Goal: Information Seeking & Learning: Learn about a topic

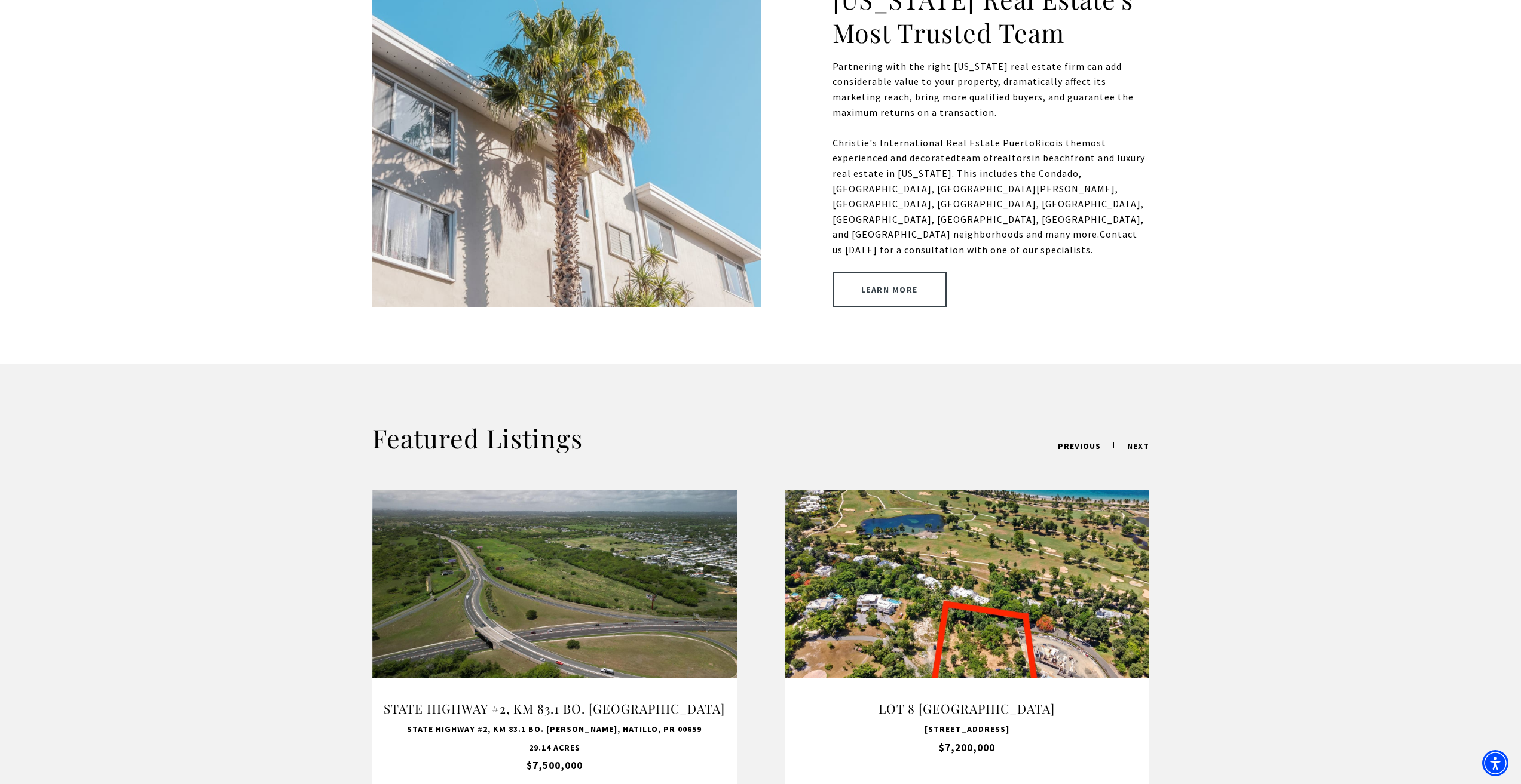
scroll to position [657, 0]
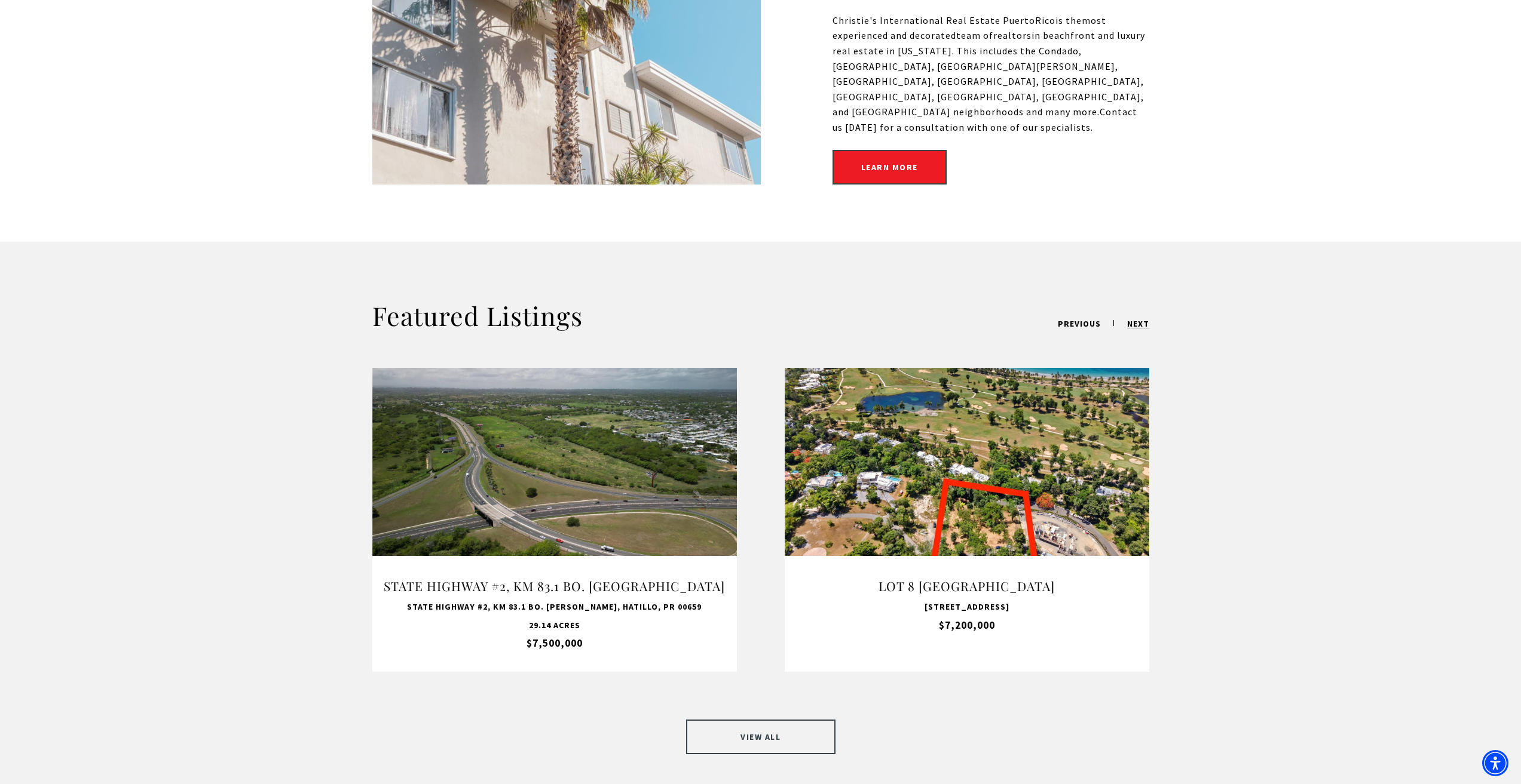
click at [752, 728] on link "VIEW ALL" at bounding box center [760, 737] width 149 height 35
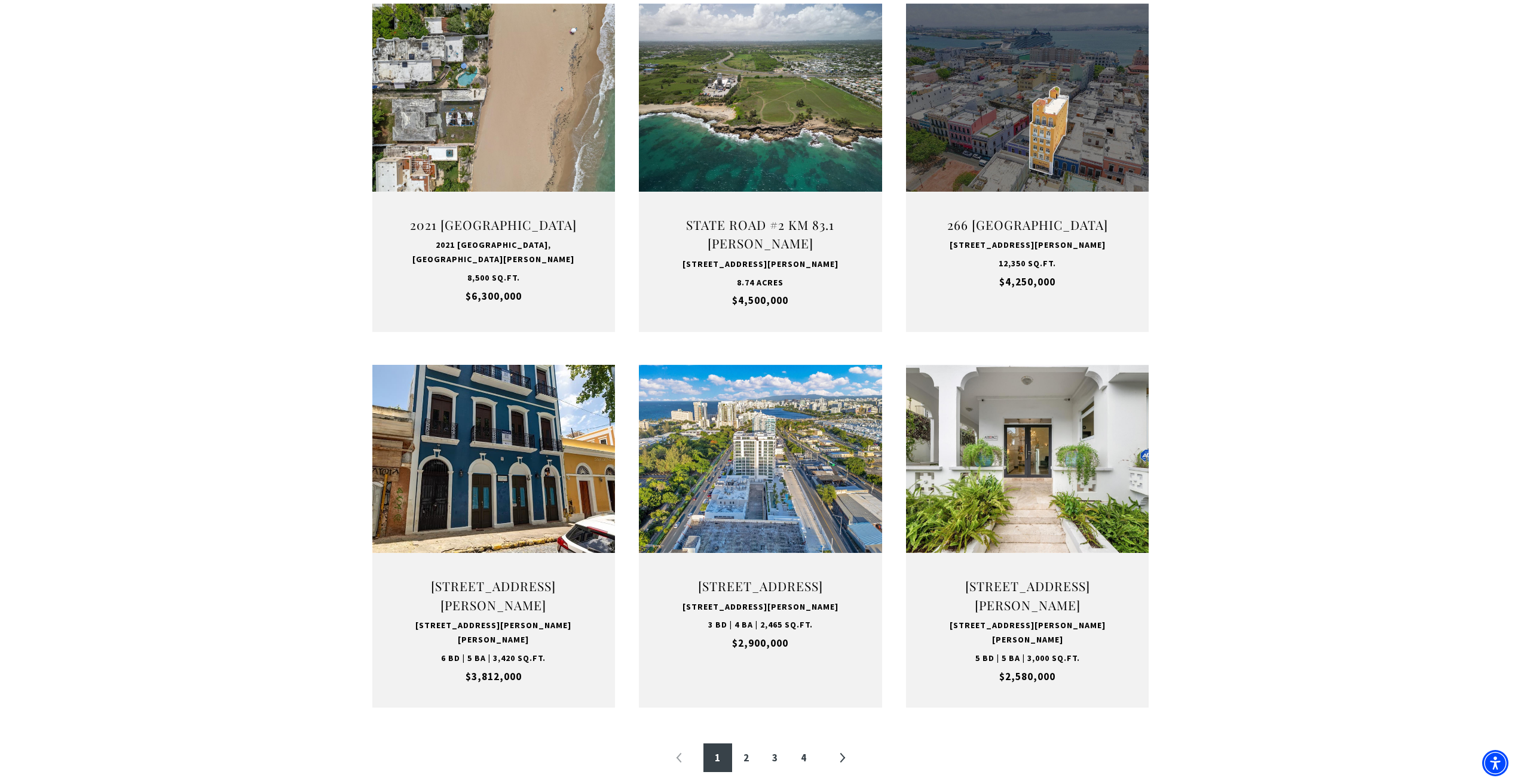
scroll to position [896, 0]
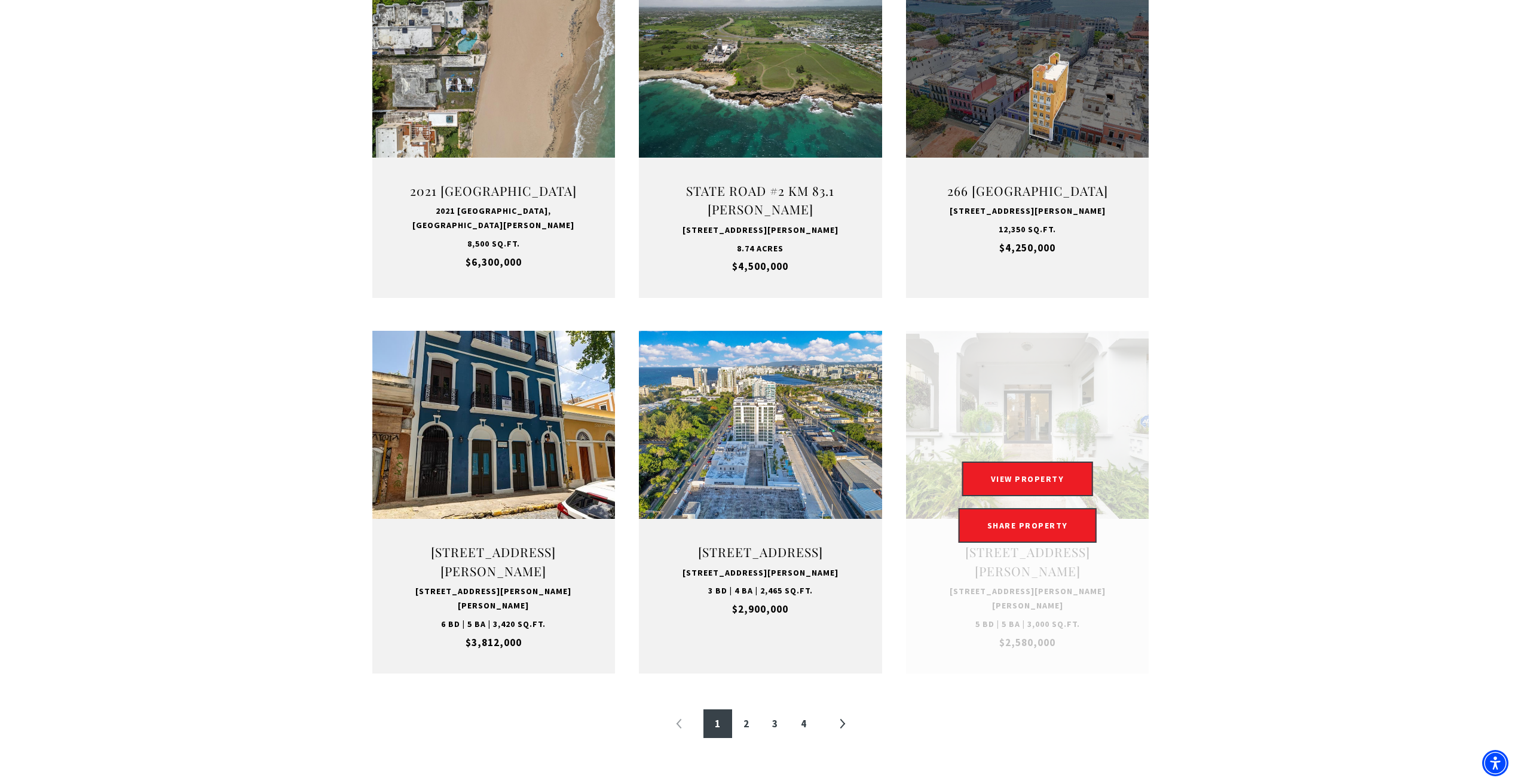
click at [996, 514] on div "VIEW PROPERTY VIEW PROPERTY SHARE PROPERTY SHARE PROPERTY" at bounding box center [1027, 502] width 243 height 81
click at [1002, 497] on button "VIEW PROPERTY" at bounding box center [1027, 479] width 131 height 35
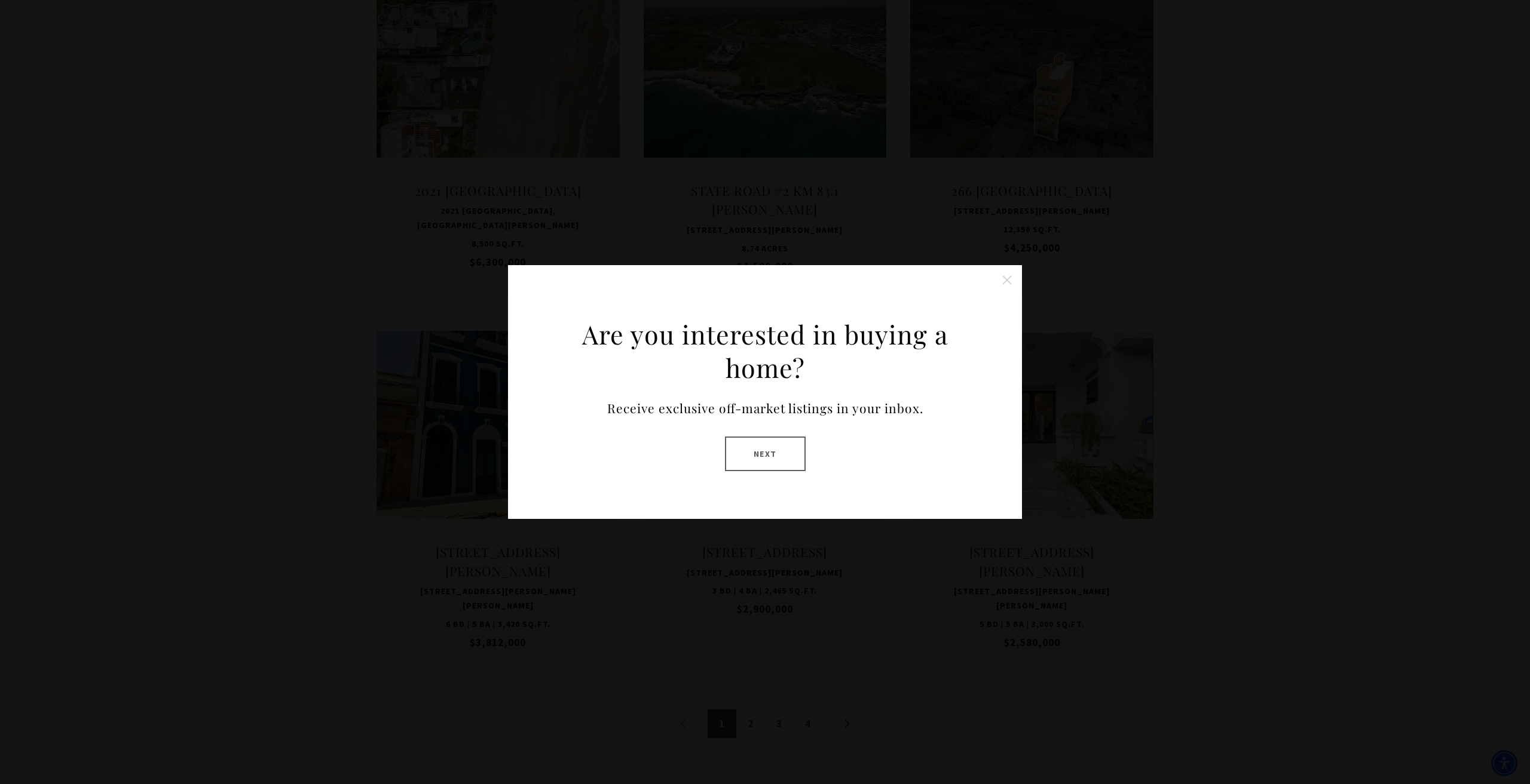
click at [759, 461] on button "Next" at bounding box center [765, 454] width 81 height 35
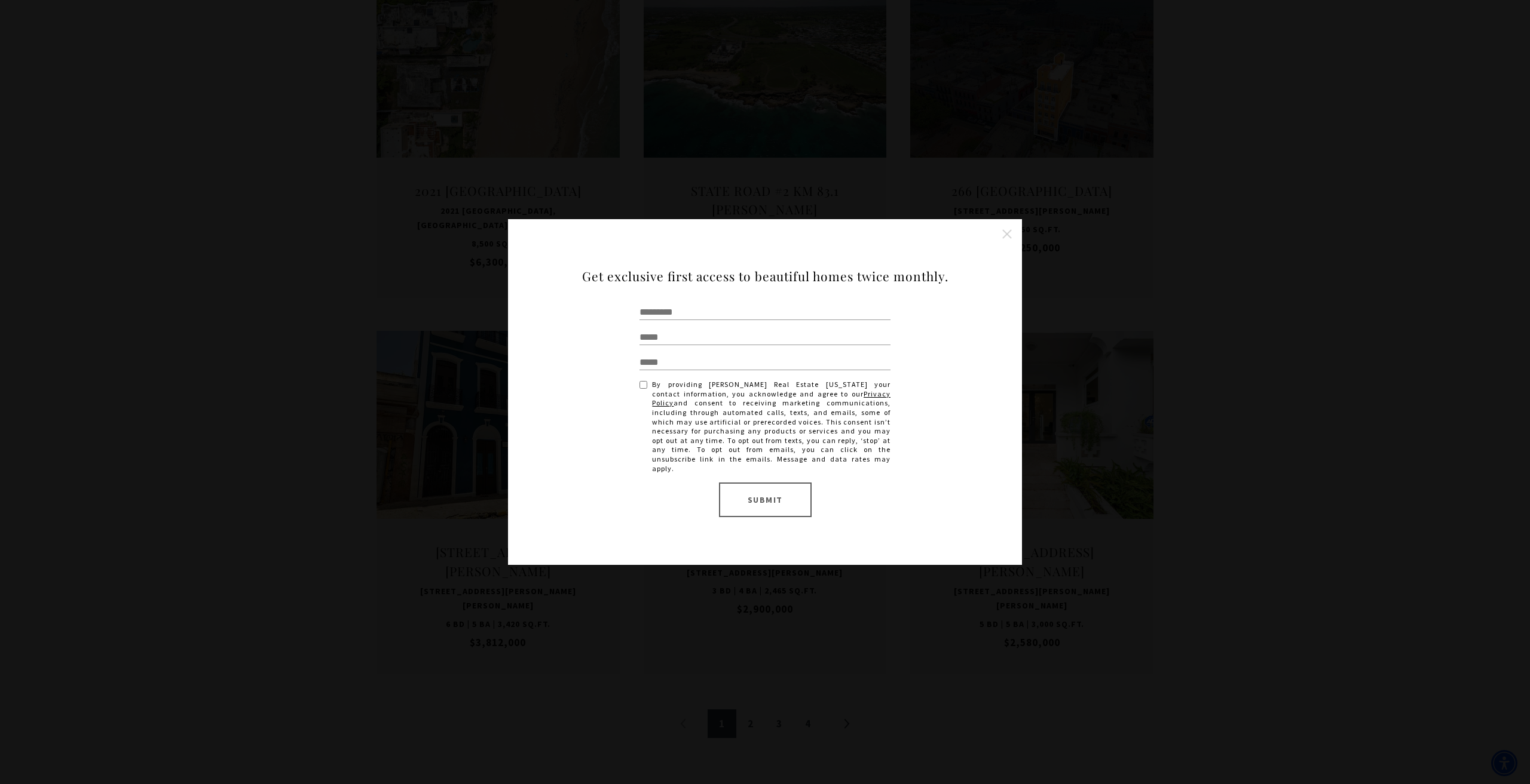
click at [1005, 246] on button "Close this option" at bounding box center [1006, 233] width 24 height 24
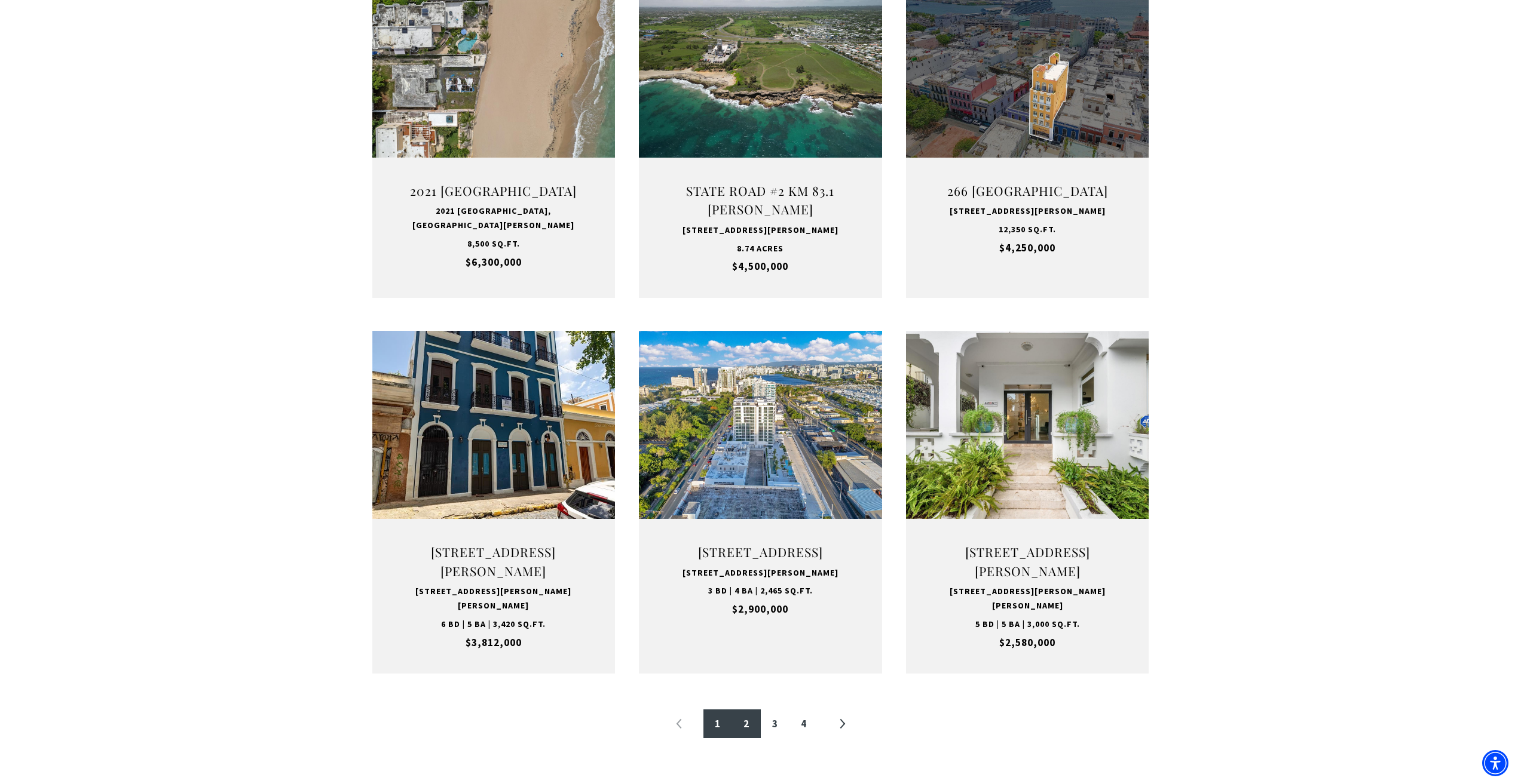
click at [740, 738] on link "2" at bounding box center [747, 724] width 29 height 29
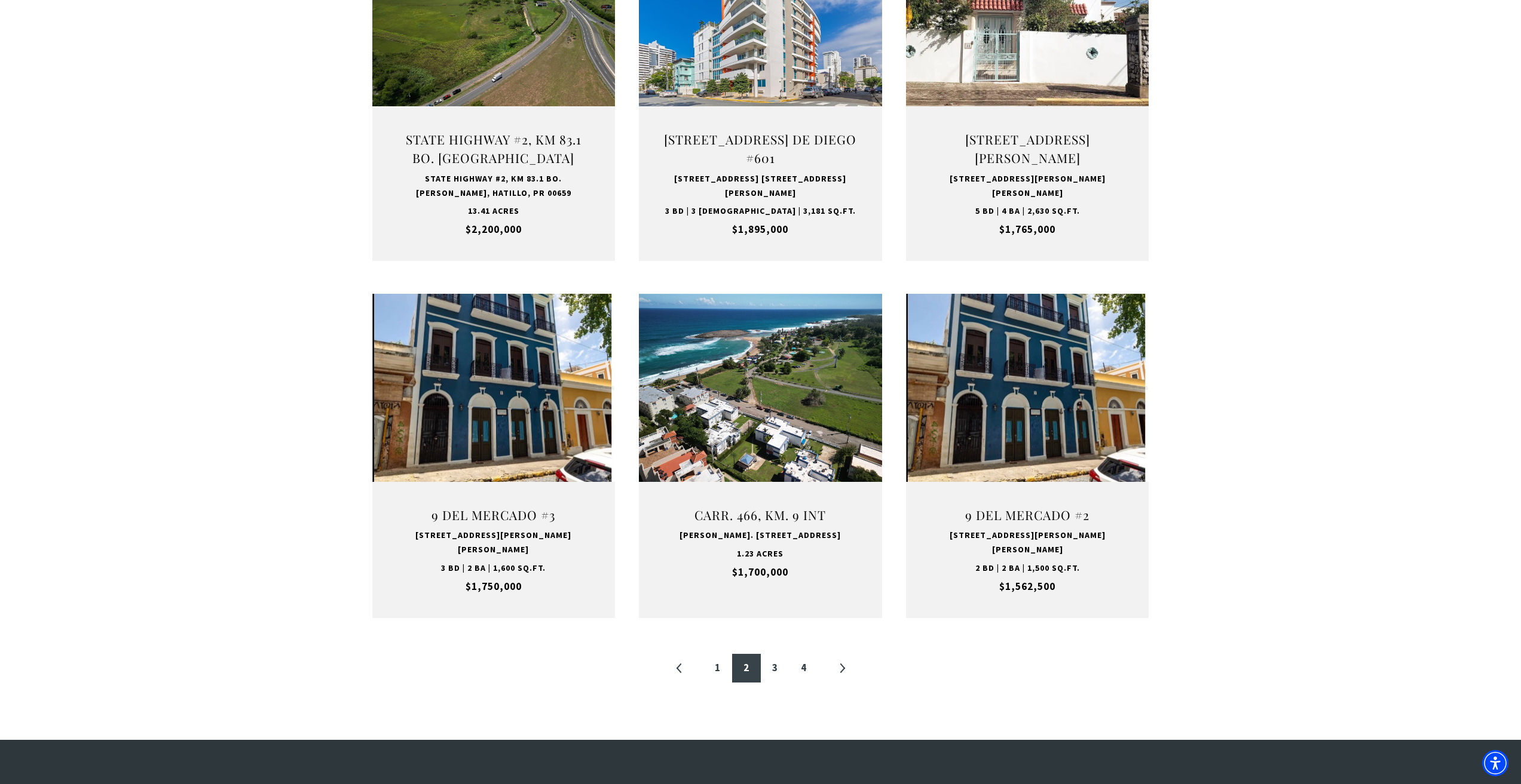
scroll to position [956, 0]
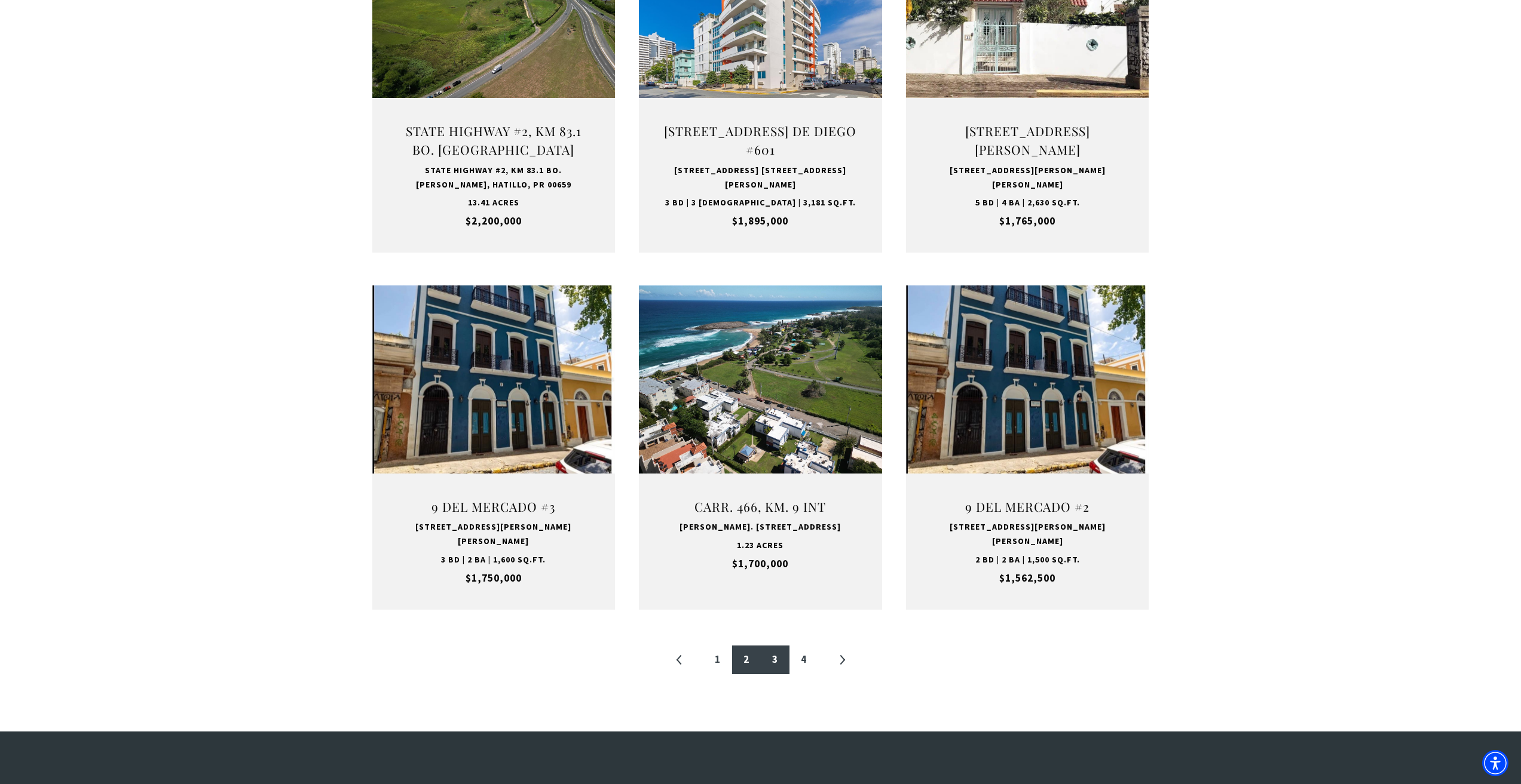
click at [771, 647] on link "3" at bounding box center [775, 660] width 29 height 29
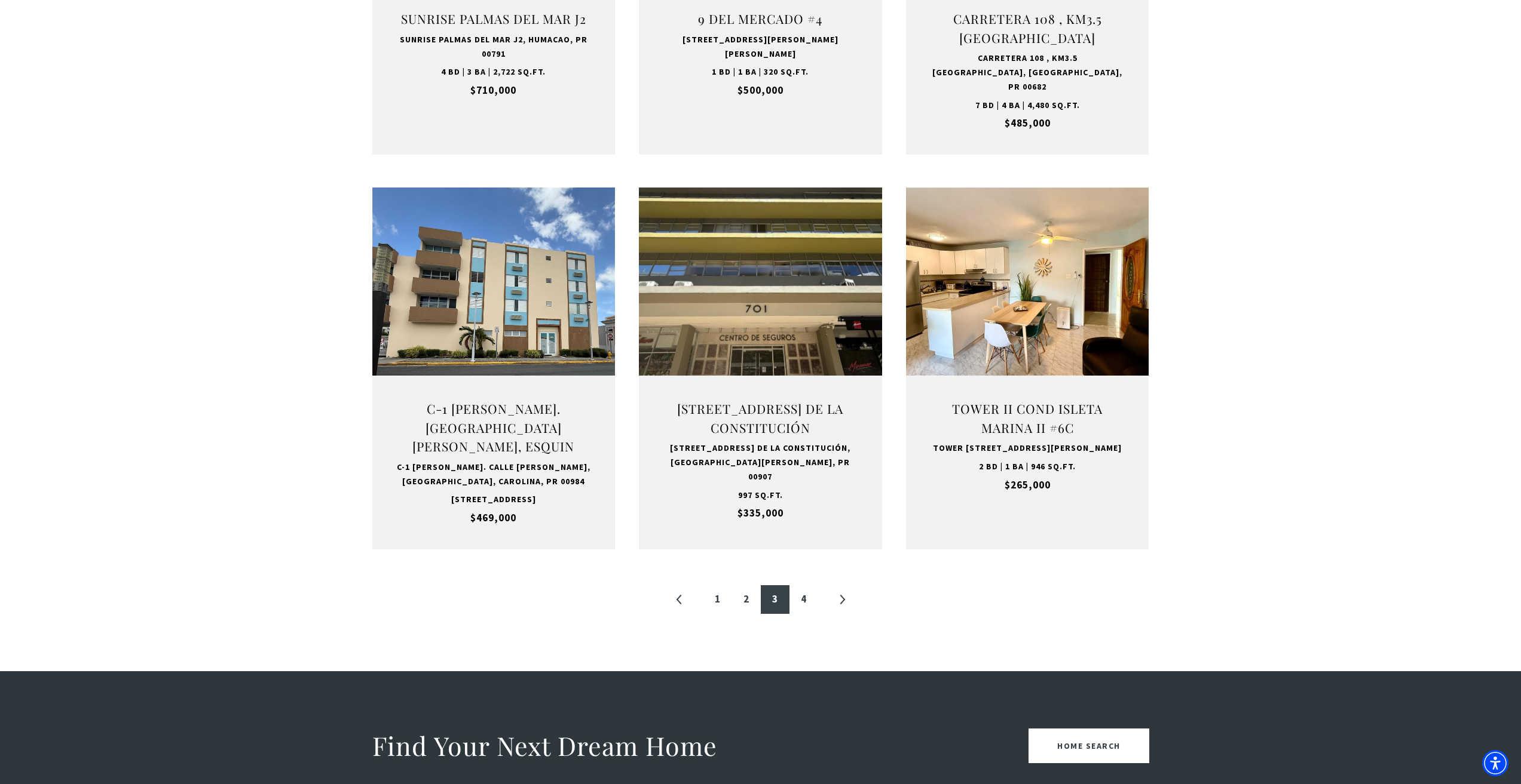
scroll to position [1195, 0]
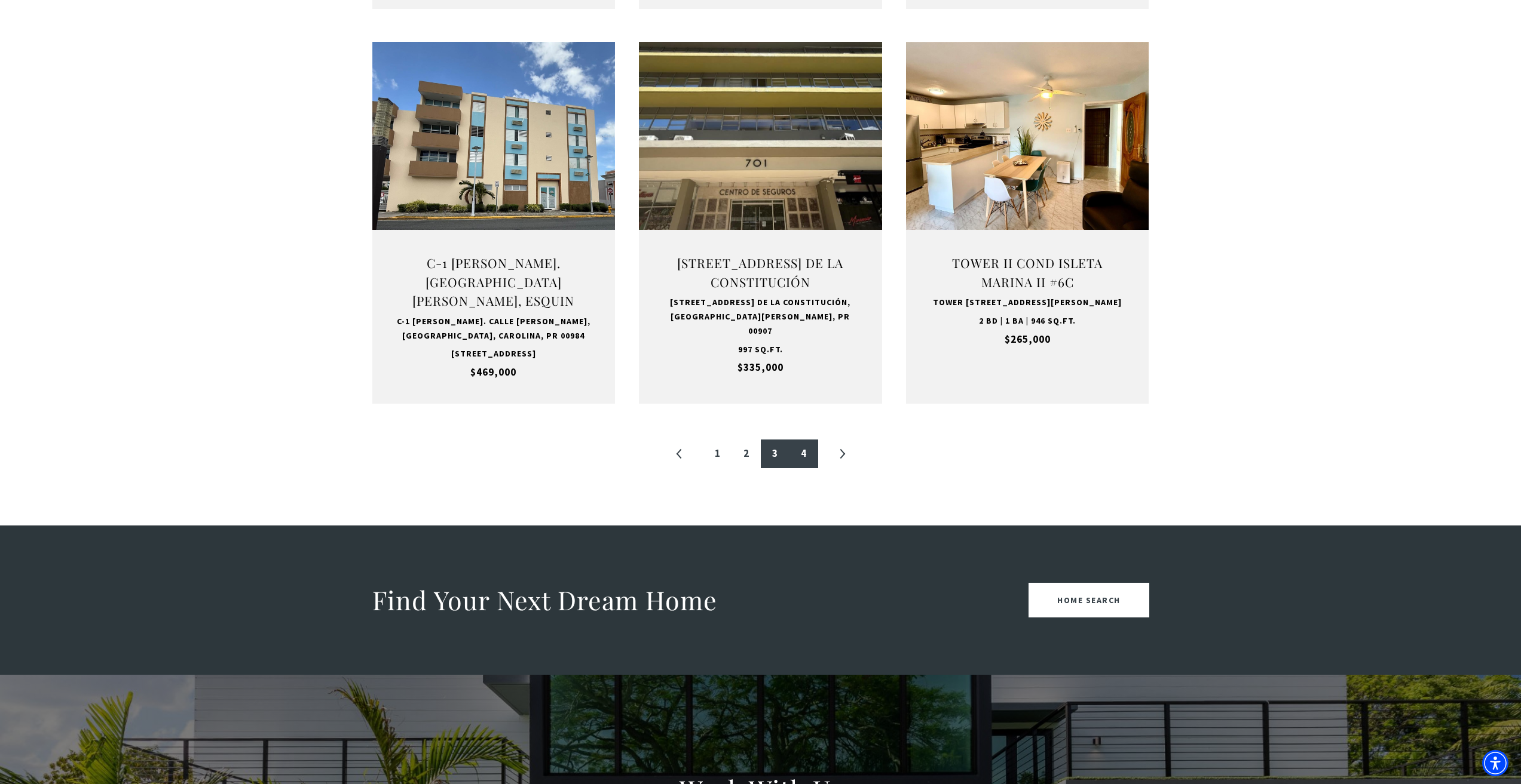
click at [802, 462] on link "4" at bounding box center [804, 454] width 29 height 29
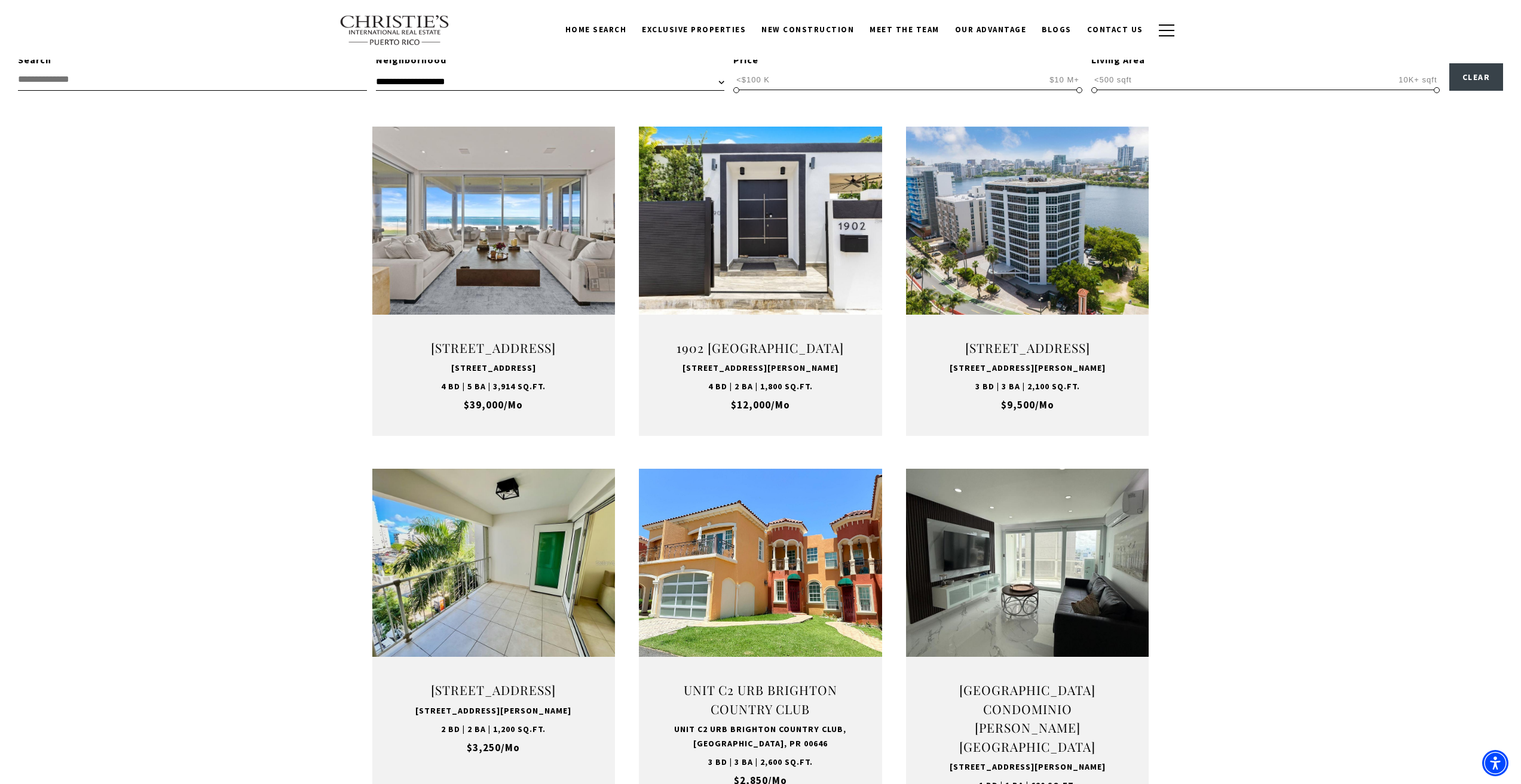
scroll to position [358, 0]
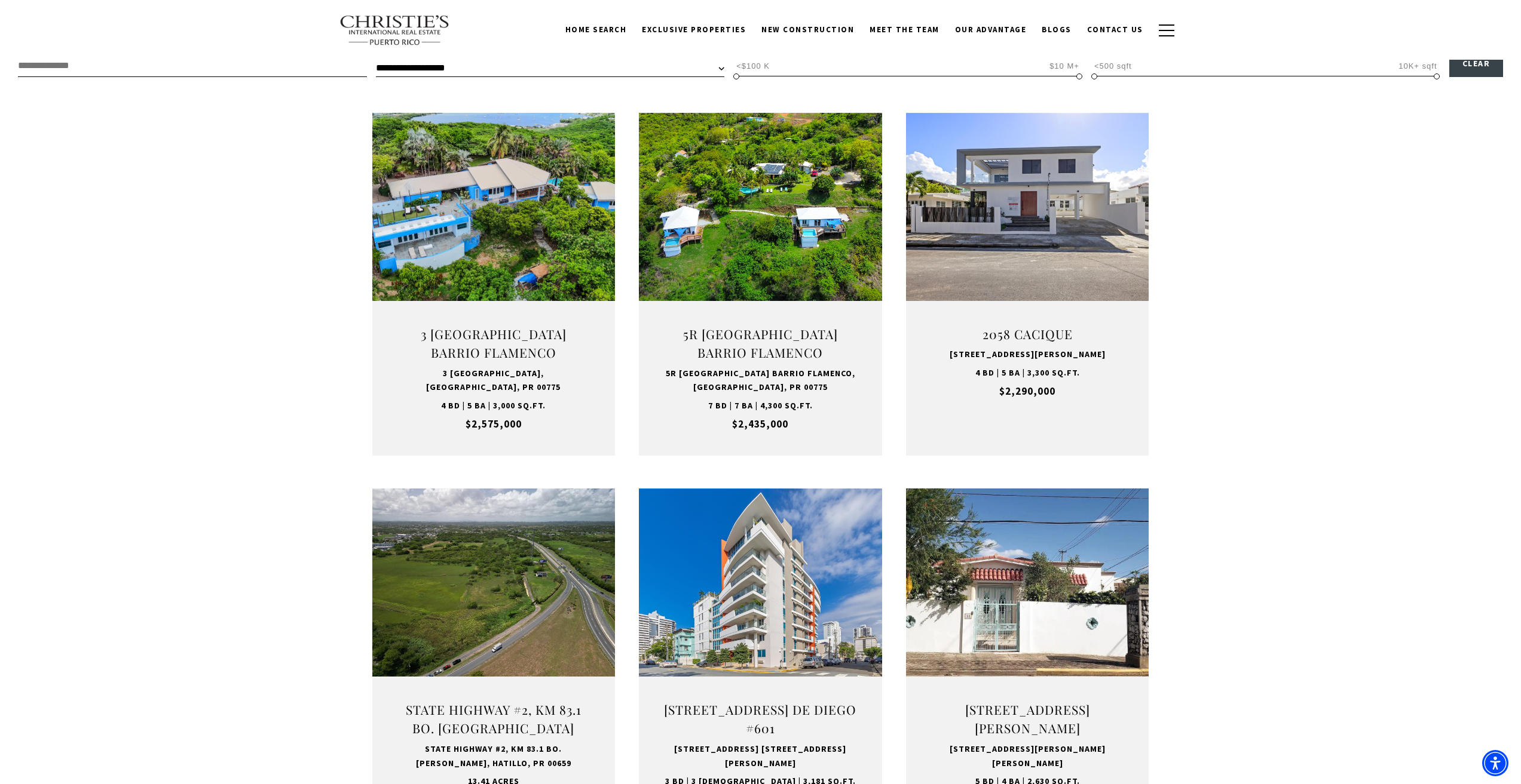
scroll to position [358, 0]
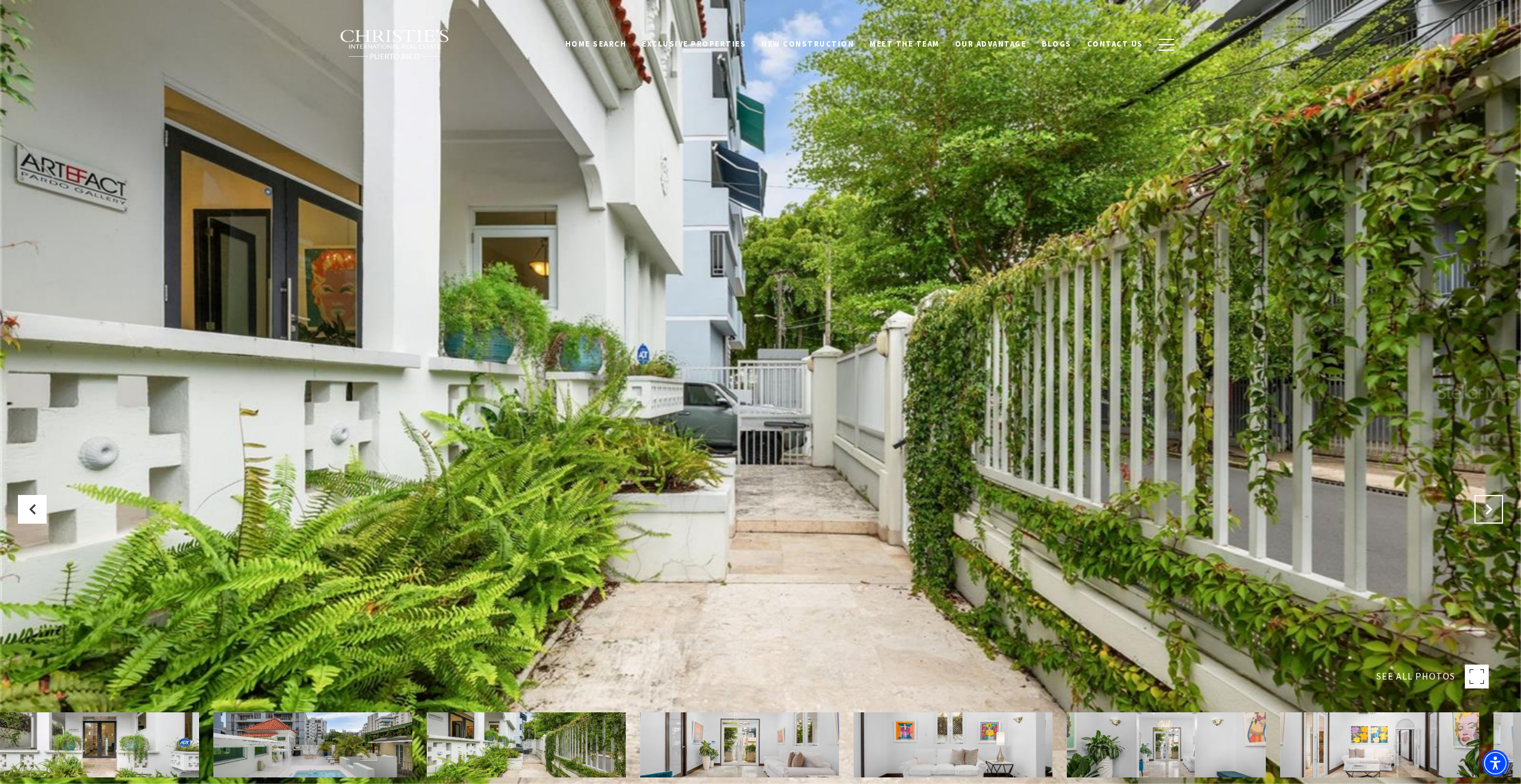
click at [1492, 506] on icon "Next Slide" at bounding box center [1488, 509] width 12 height 12
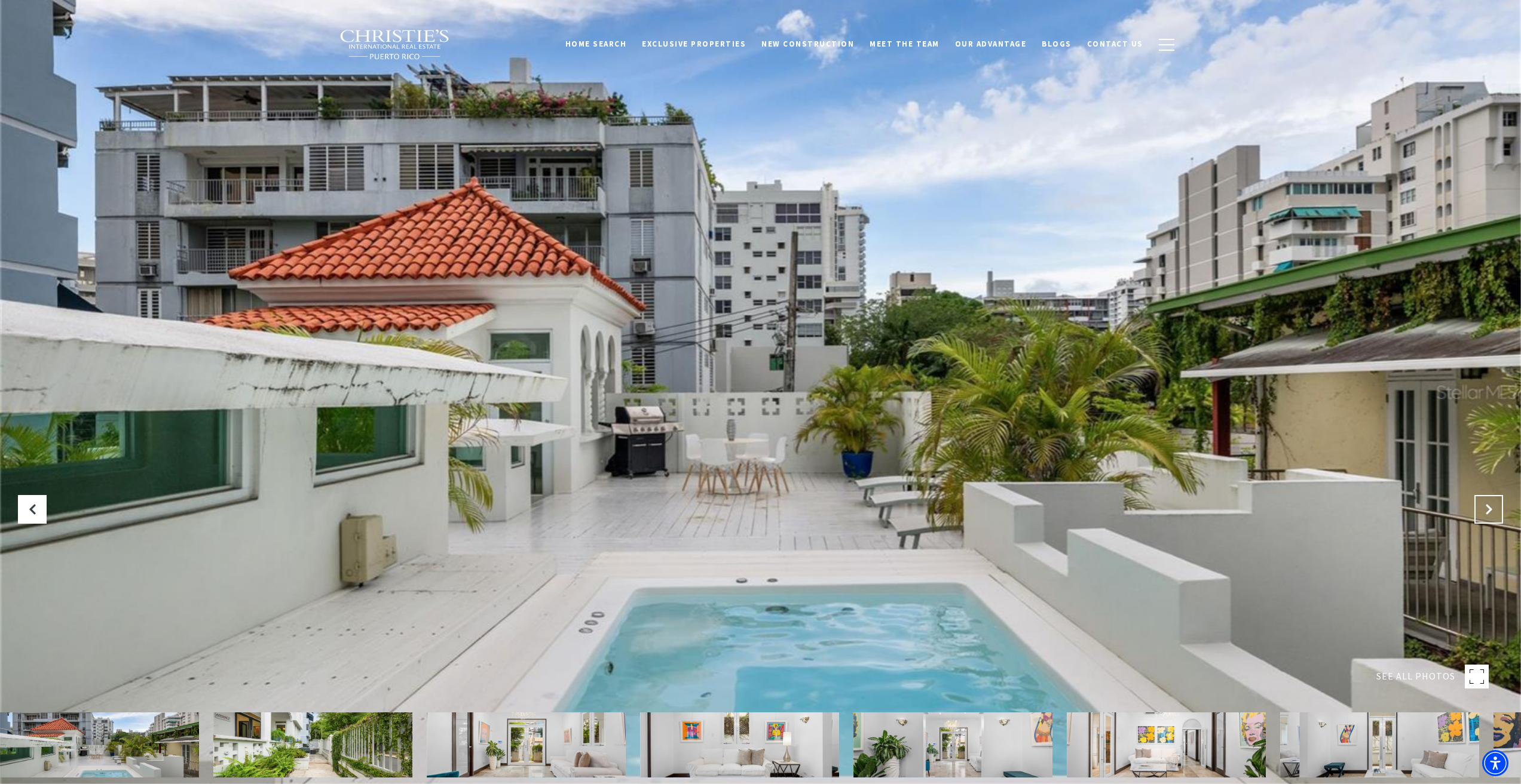
click at [1492, 506] on icon "Next Slide" at bounding box center [1488, 509] width 12 height 12
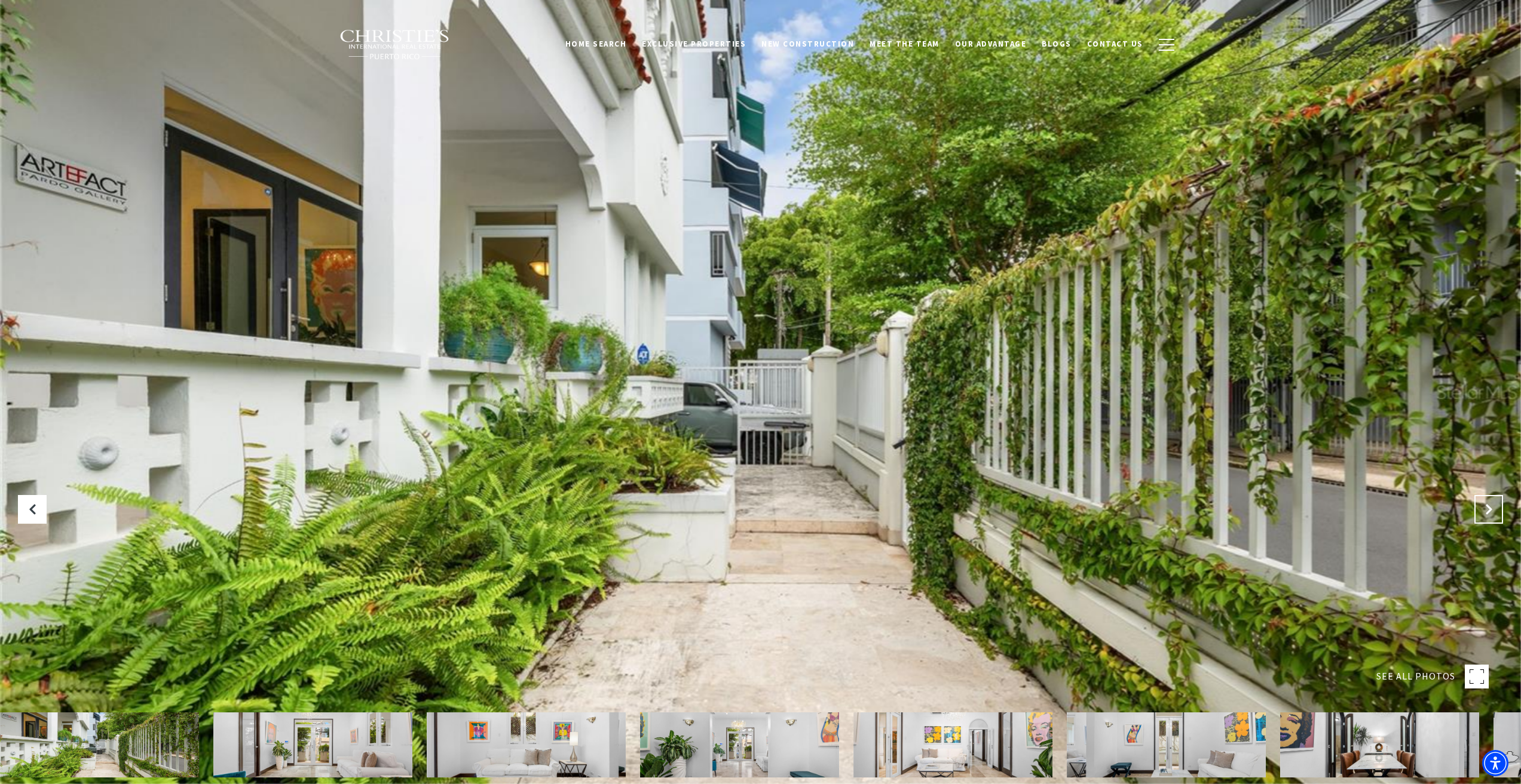
click at [1492, 506] on icon "Next Slide" at bounding box center [1488, 509] width 12 height 12
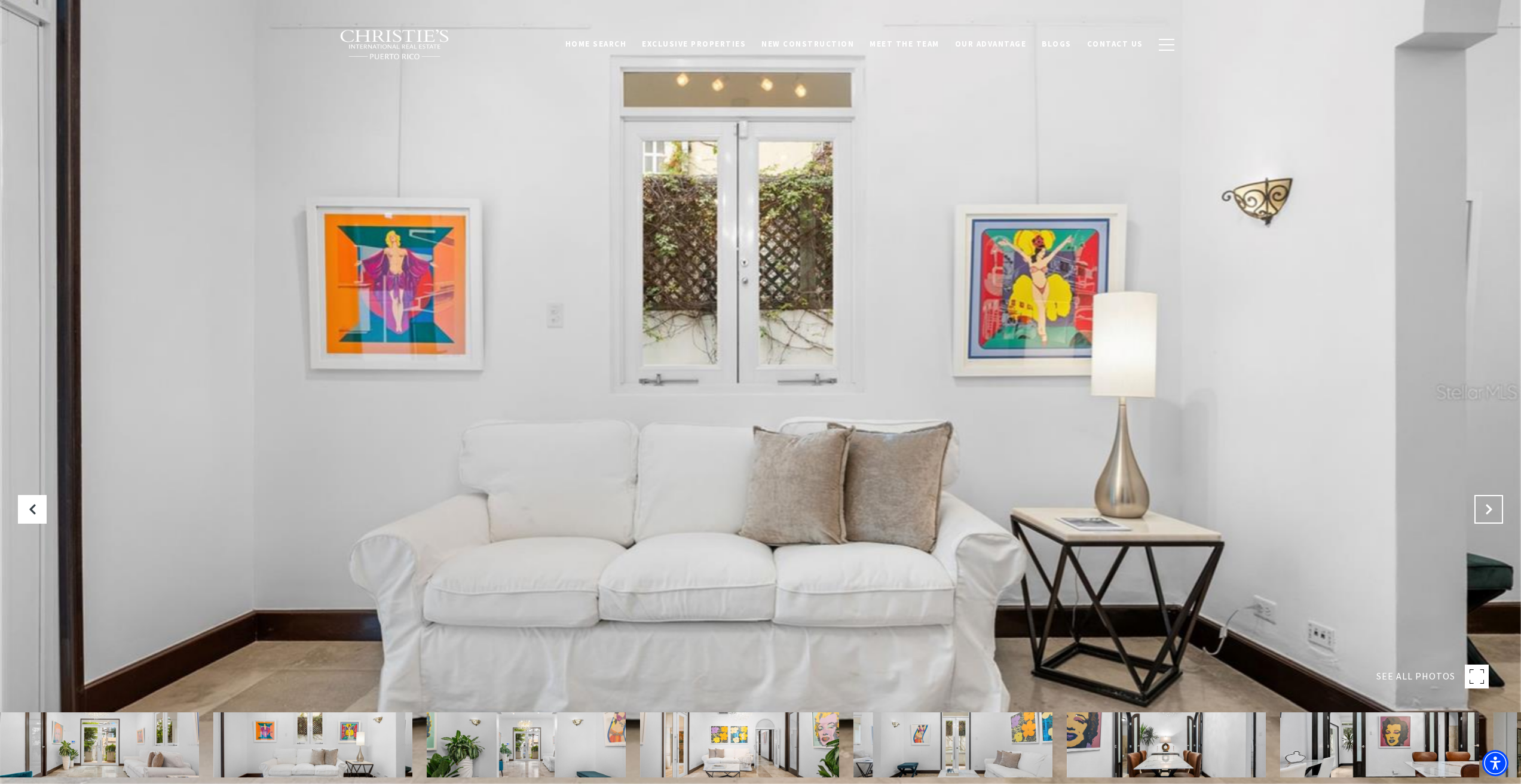
click at [1492, 506] on icon "Next Slide" at bounding box center [1488, 509] width 12 height 12
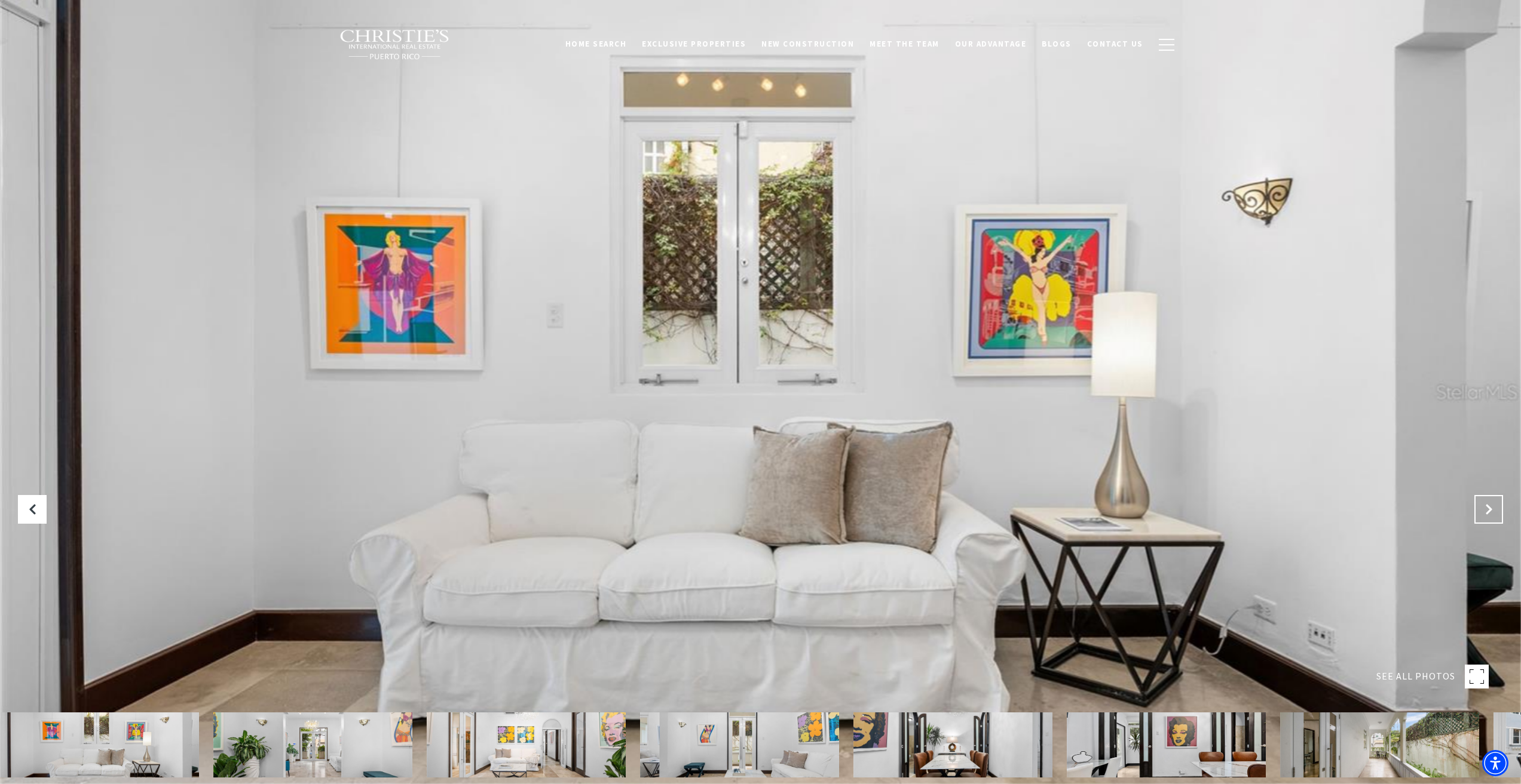
click at [1492, 506] on icon "Next Slide" at bounding box center [1488, 509] width 12 height 12
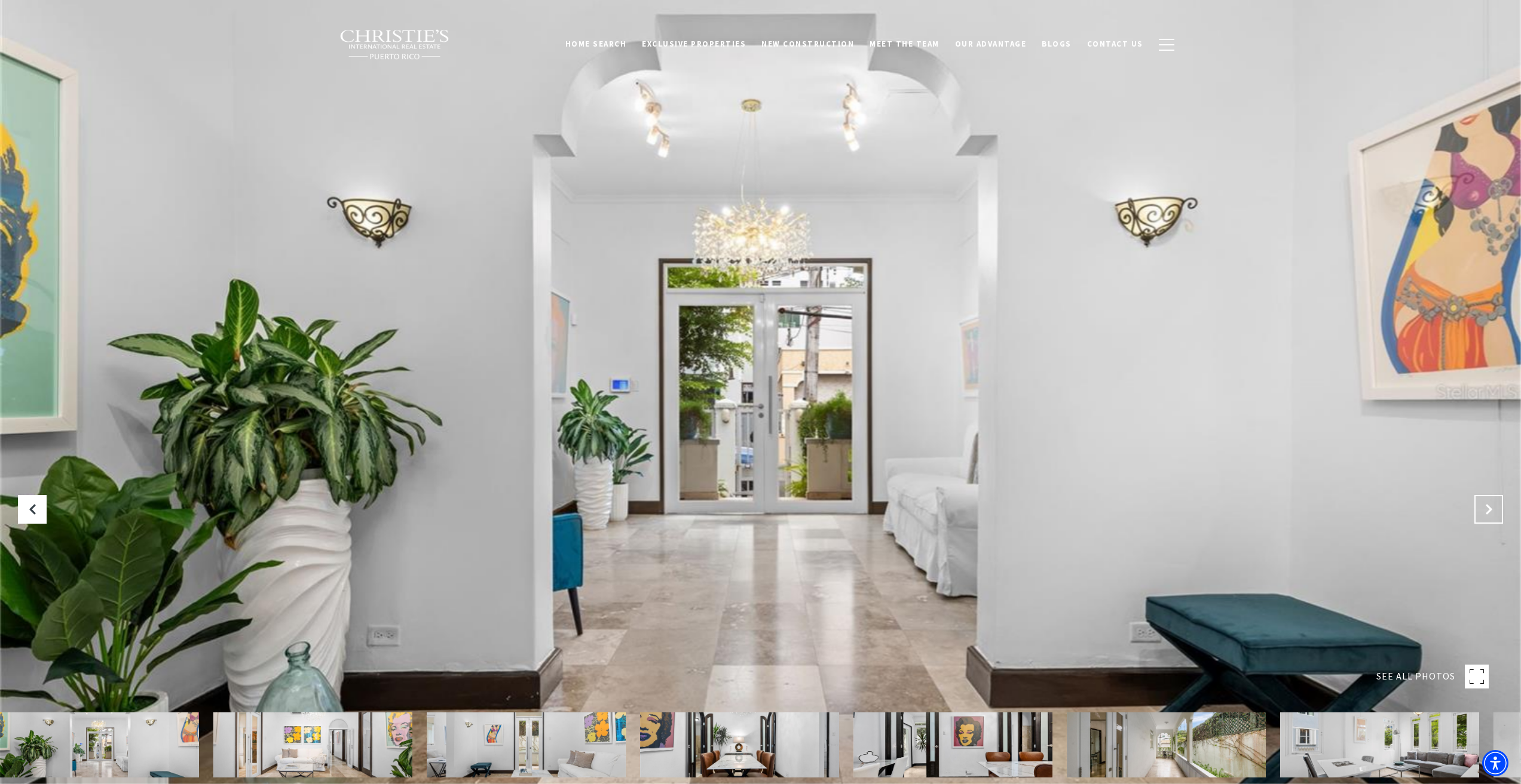
click at [1492, 506] on icon "Next Slide" at bounding box center [1488, 509] width 12 height 12
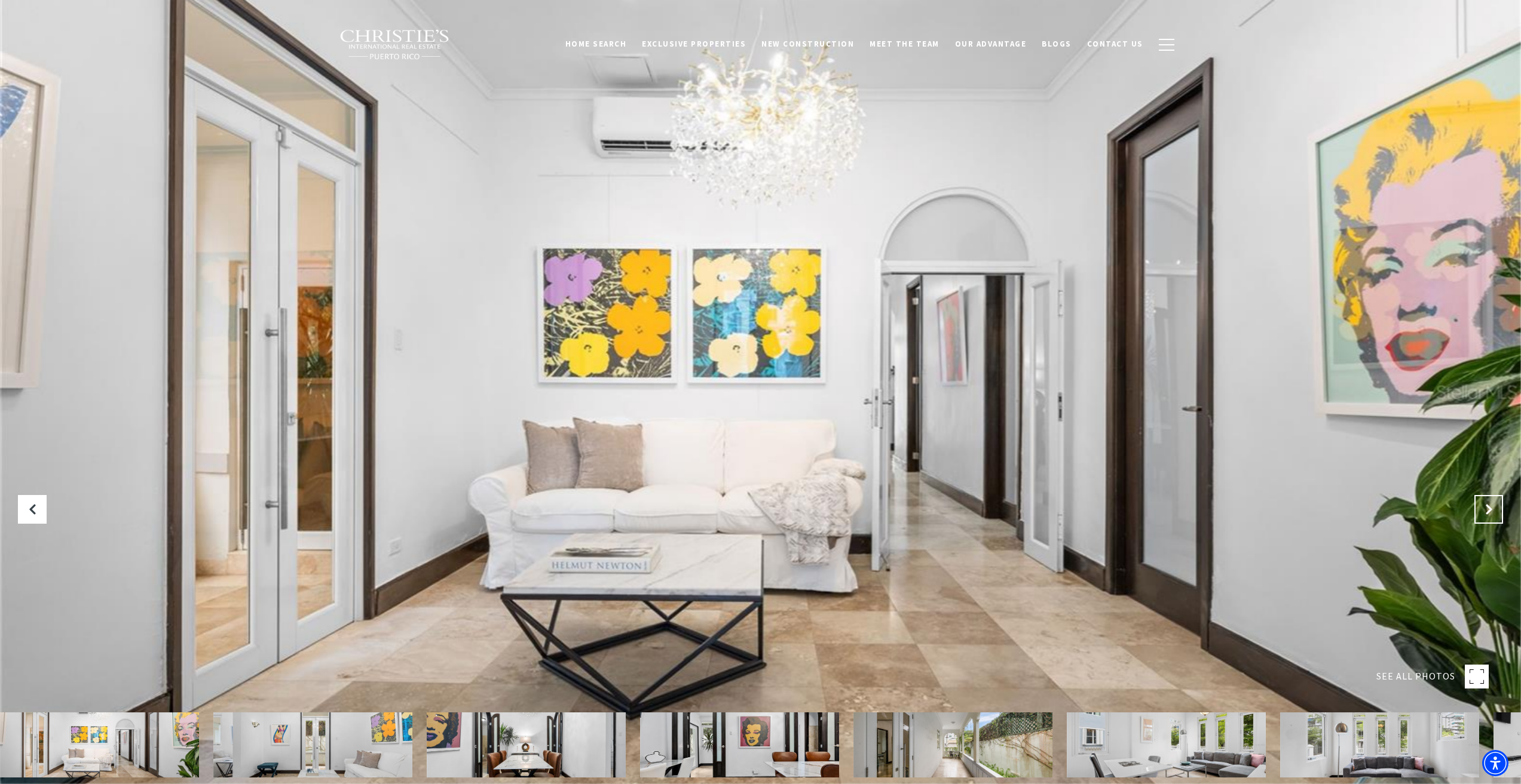
click at [1492, 506] on icon "Next Slide" at bounding box center [1488, 509] width 12 height 12
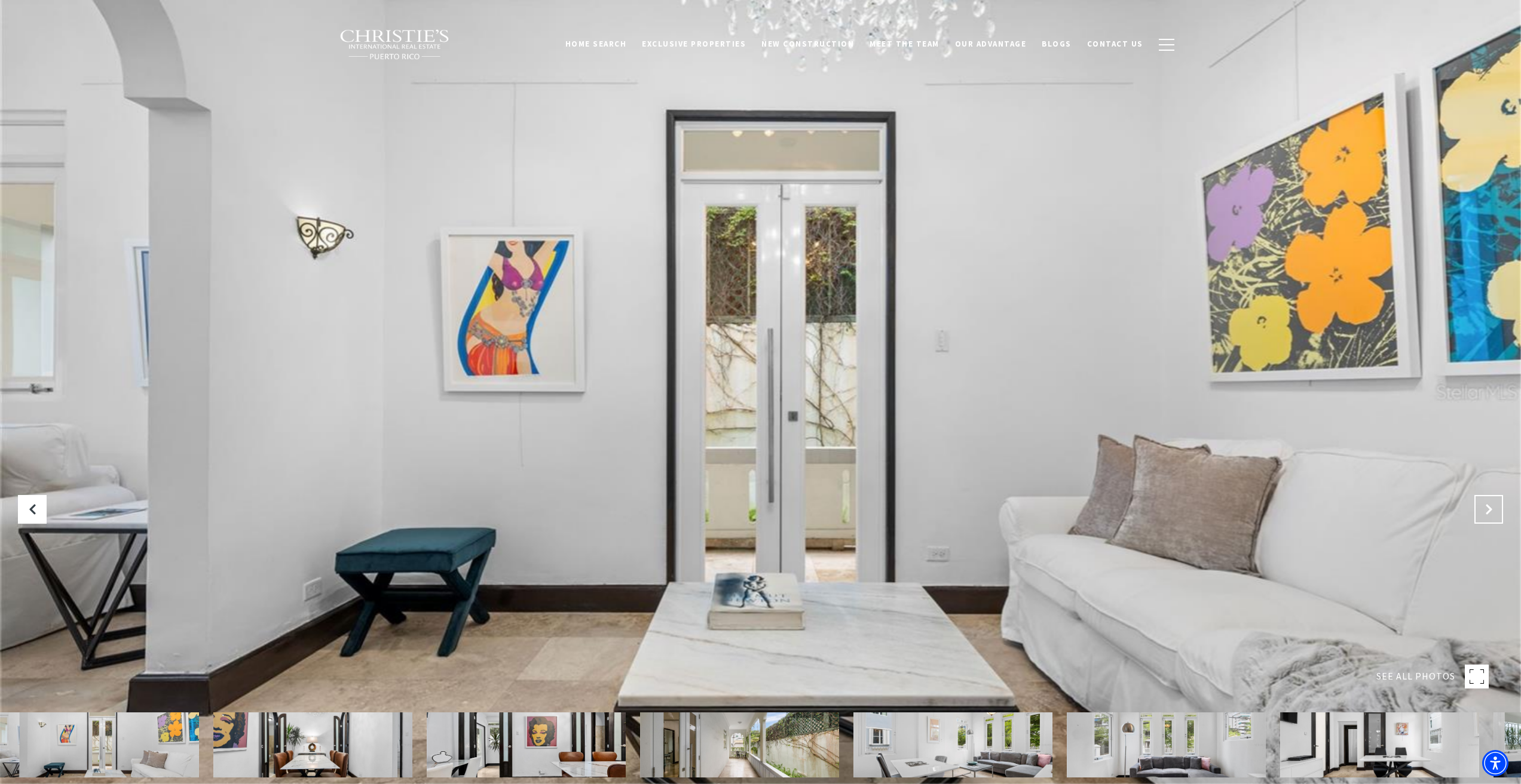
click at [1492, 506] on icon "Next Slide" at bounding box center [1488, 509] width 12 height 12
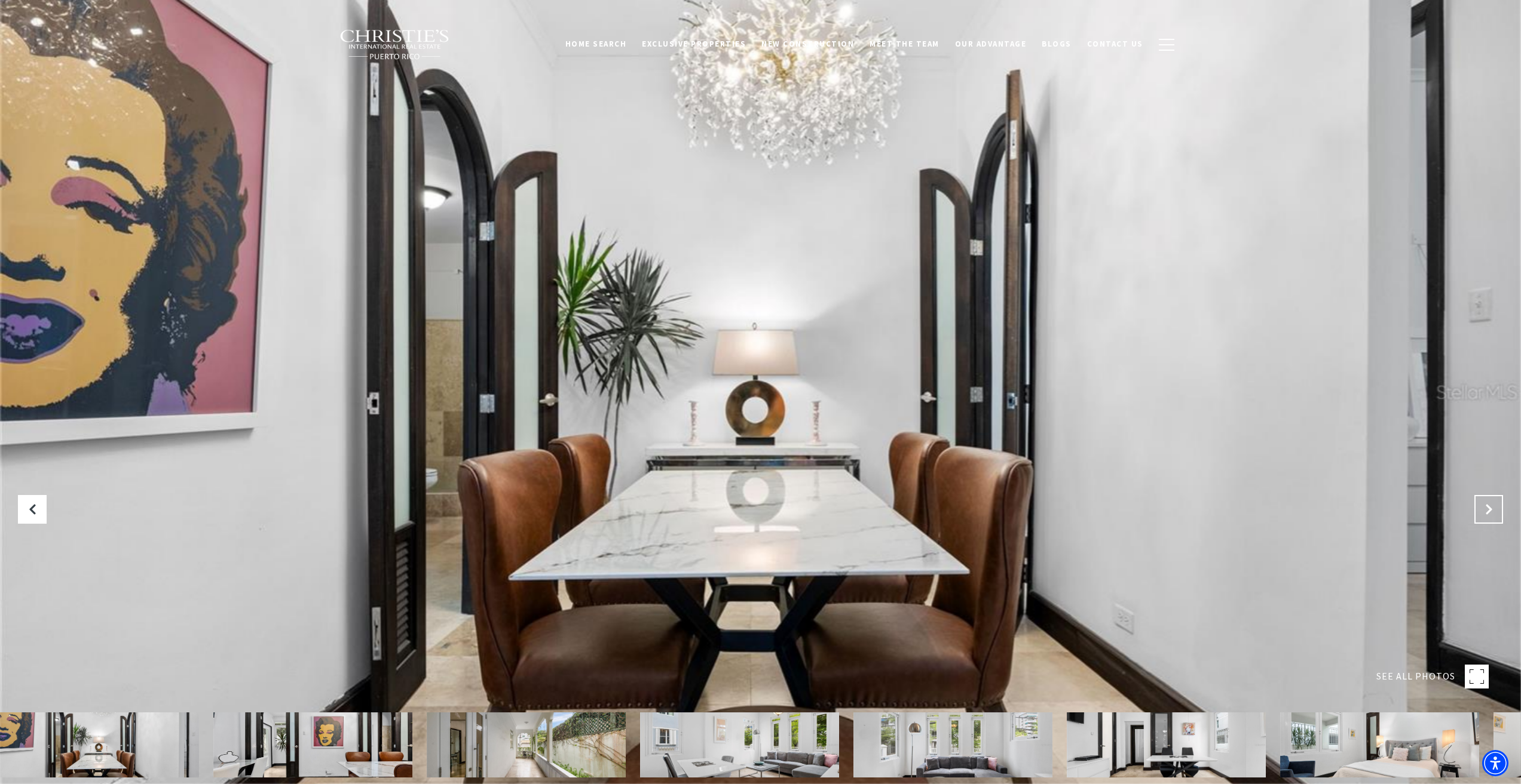
click at [1492, 506] on icon "Next Slide" at bounding box center [1488, 509] width 12 height 12
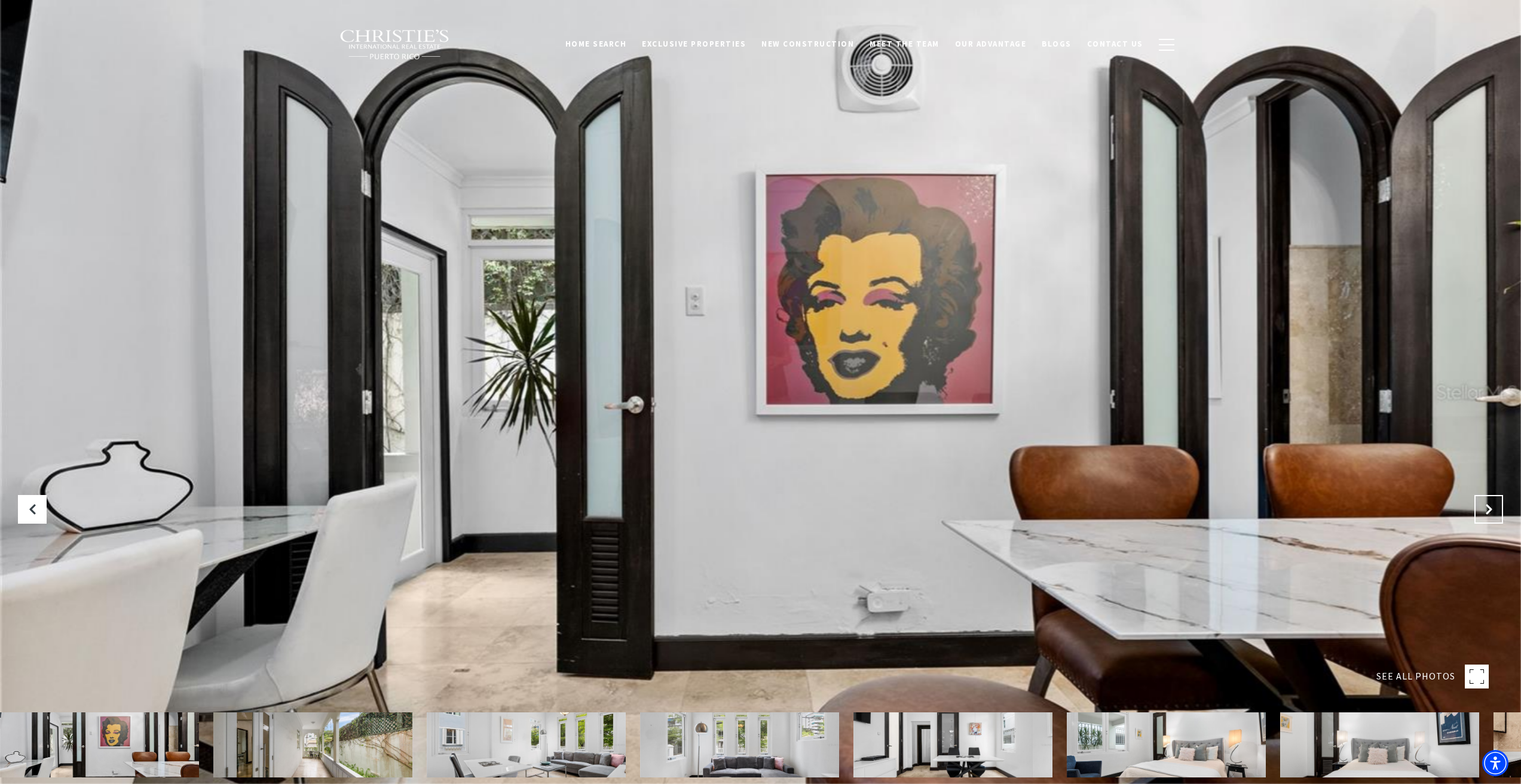
click at [1492, 506] on icon "Next Slide" at bounding box center [1488, 509] width 12 height 12
